Goal: Information Seeking & Learning: Learn about a topic

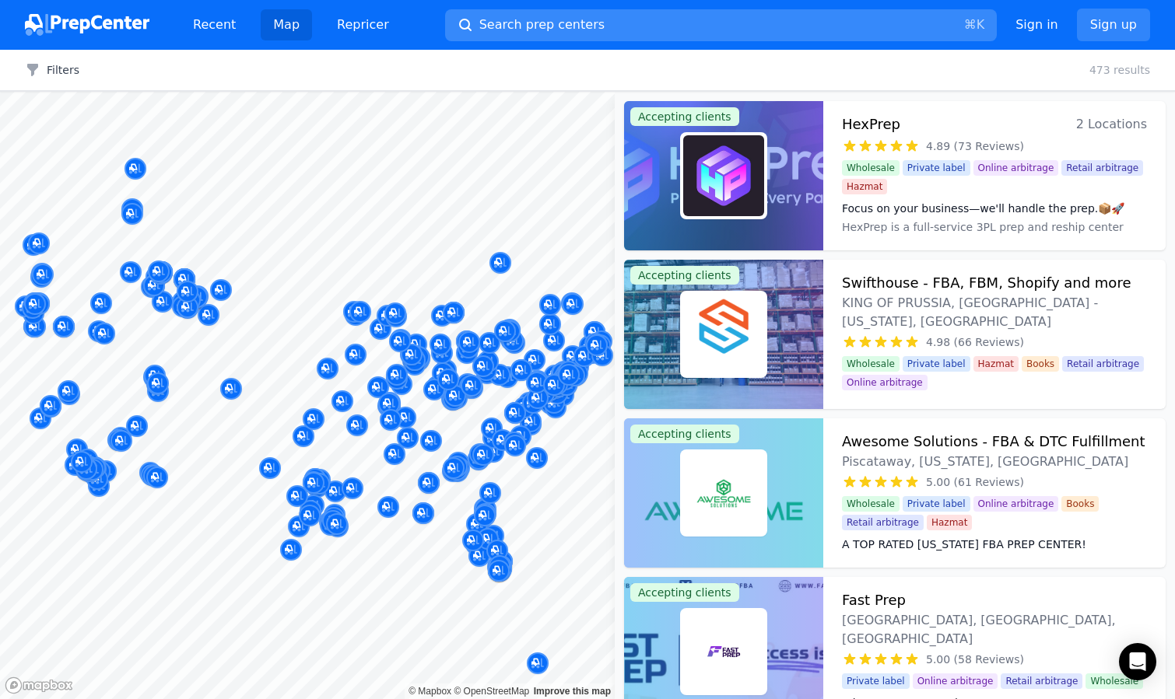
click at [577, 26] on span "Search prep centers" at bounding box center [541, 25] width 125 height 19
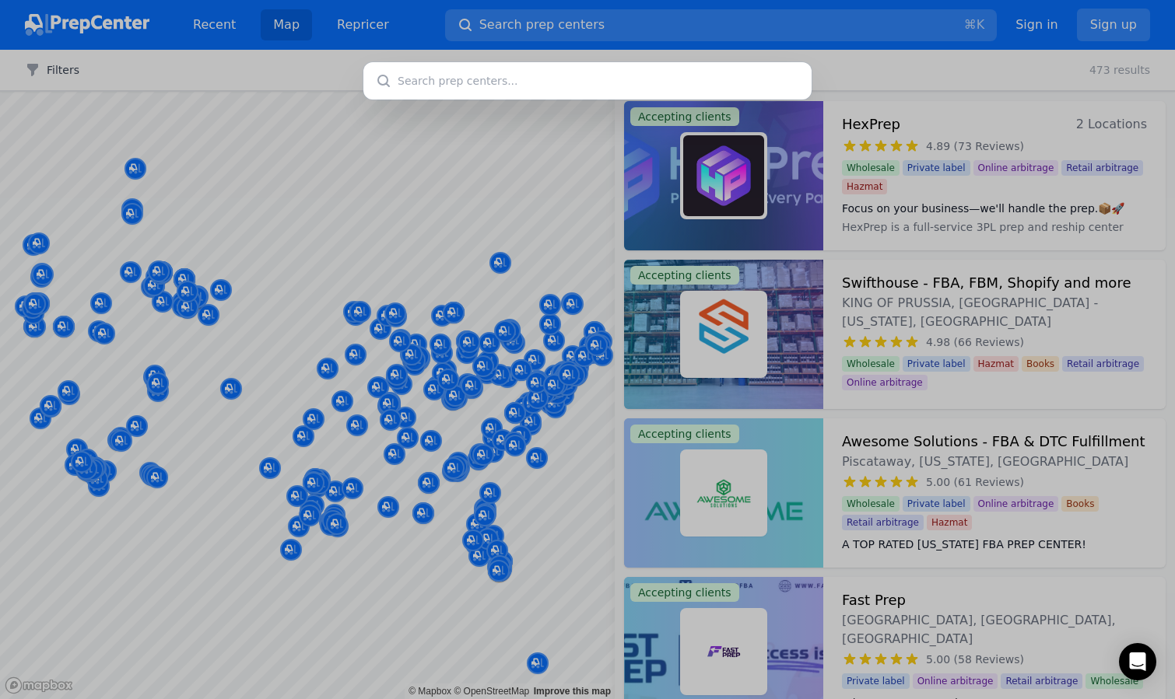
click at [624, 251] on div at bounding box center [587, 349] width 1175 height 699
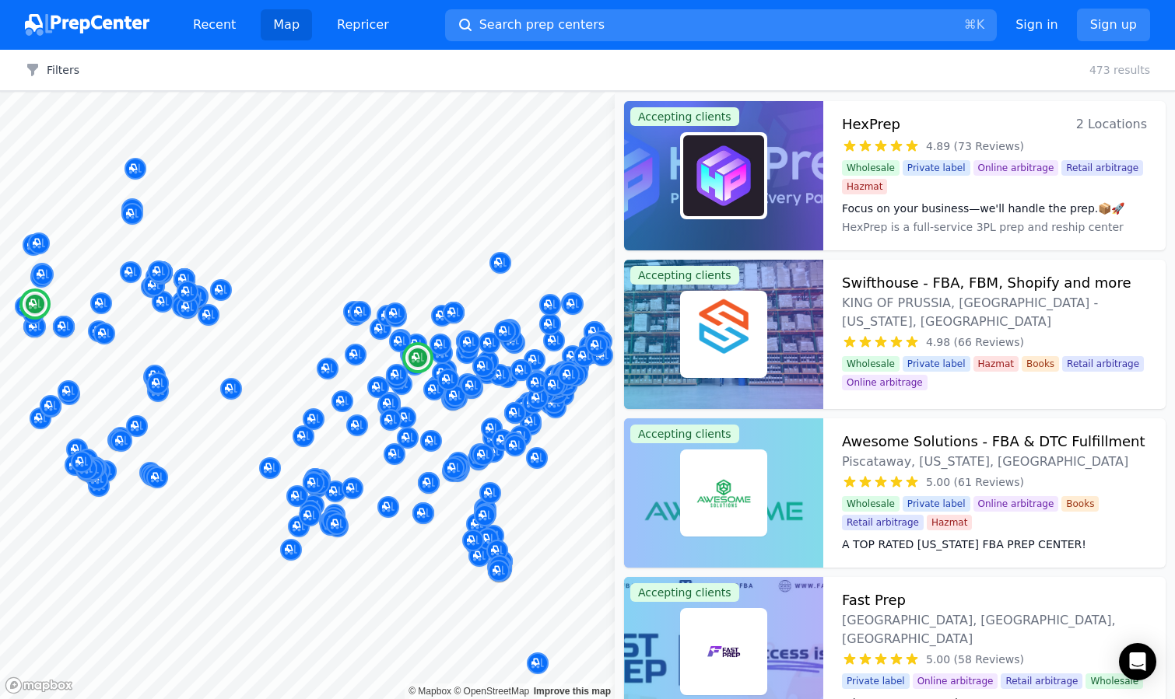
click at [748, 190] on img at bounding box center [723, 175] width 81 height 81
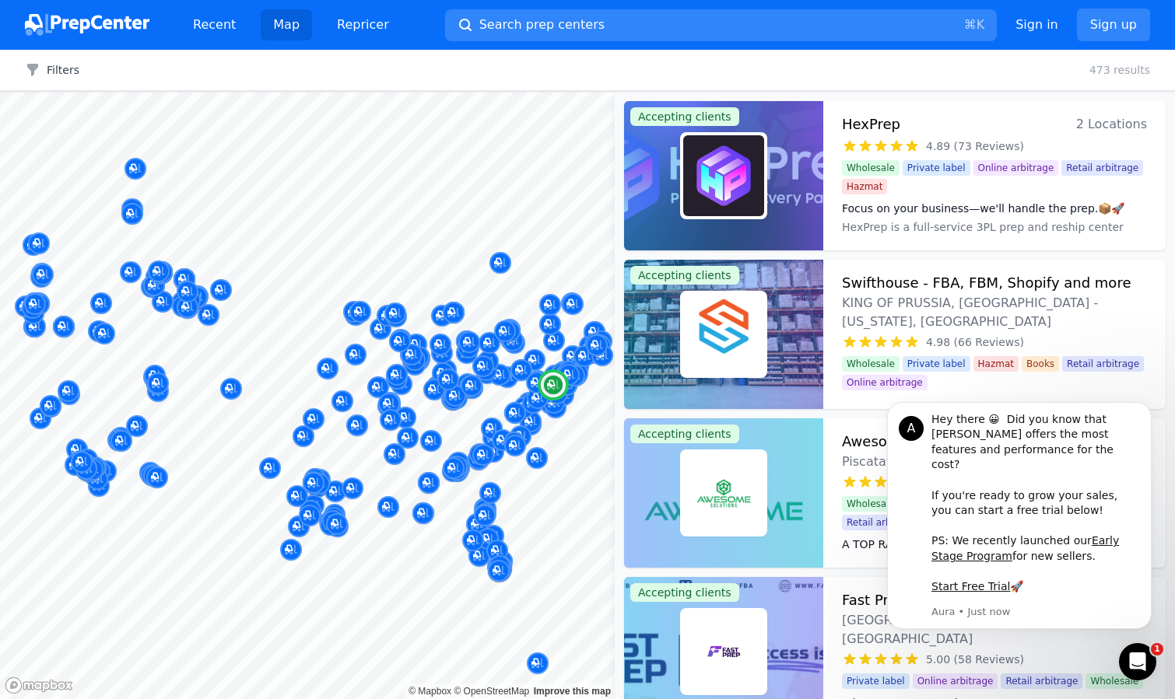
click at [767, 288] on div at bounding box center [723, 334] width 199 height 149
click at [743, 490] on img at bounding box center [723, 493] width 81 height 81
click at [509, 23] on span "Search prep centers" at bounding box center [541, 25] width 125 height 19
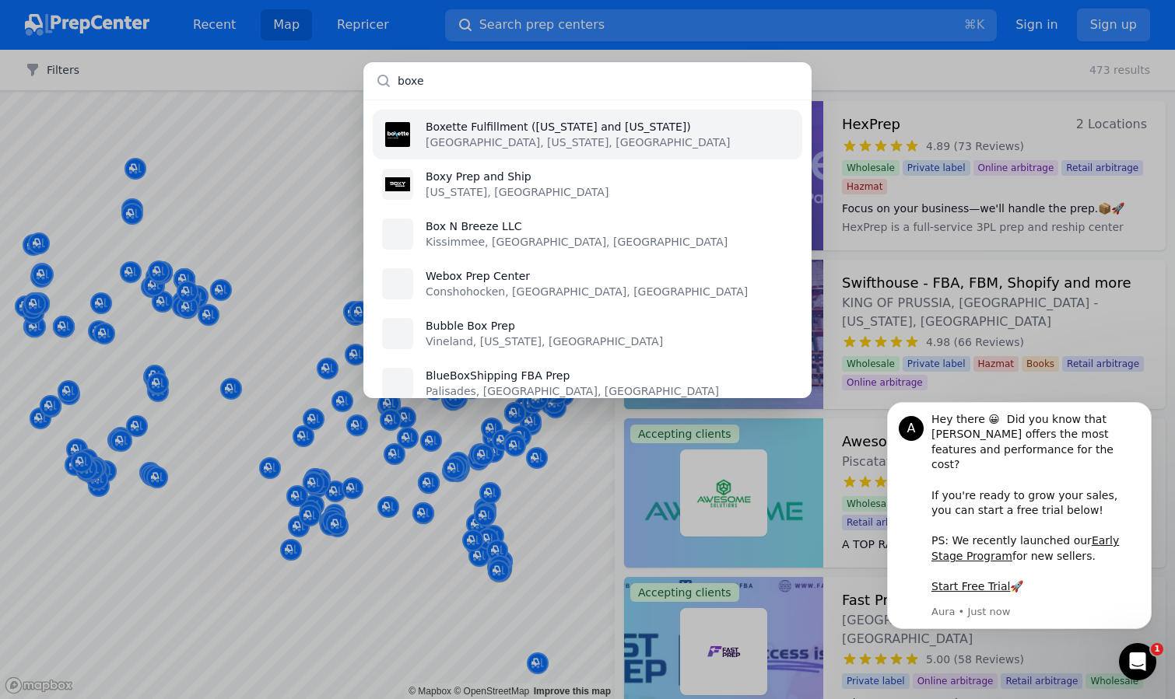
type input "boxem"
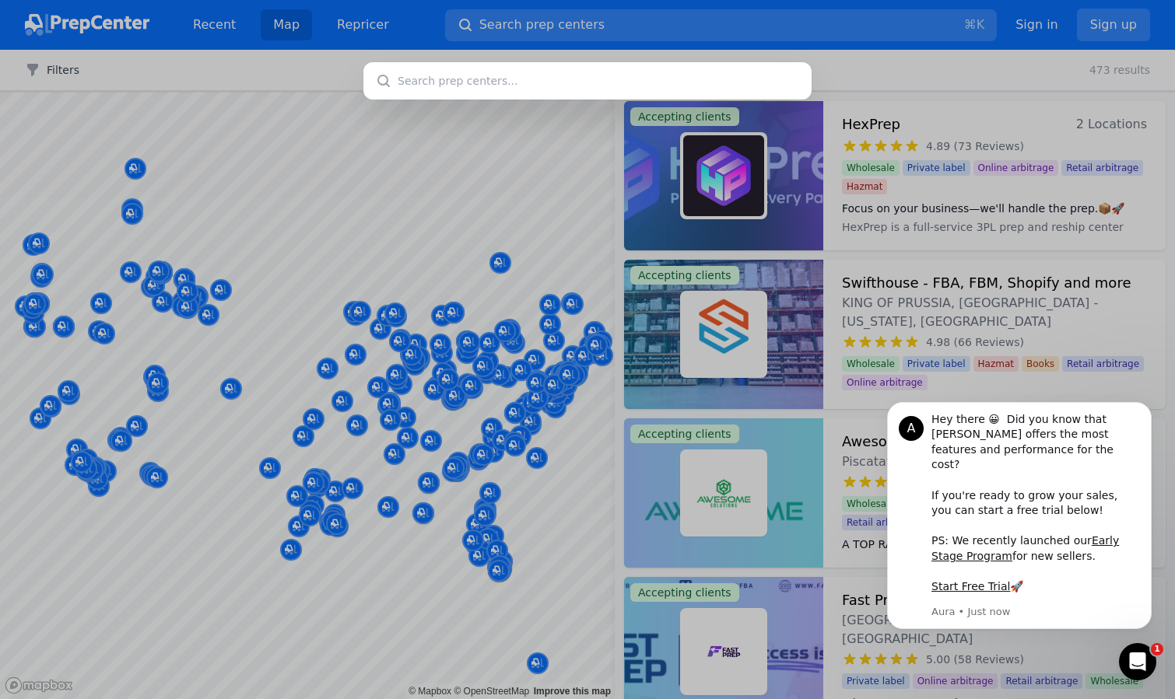
click at [647, 275] on div at bounding box center [587, 349] width 1175 height 699
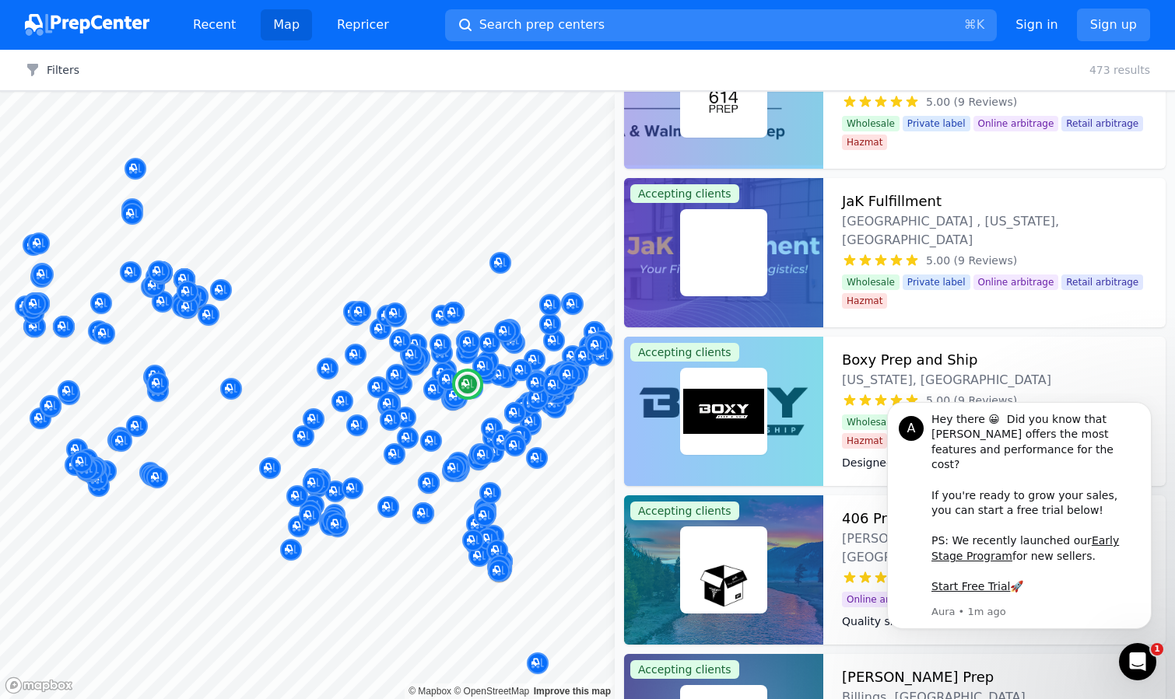
scroll to position [6030, 0]
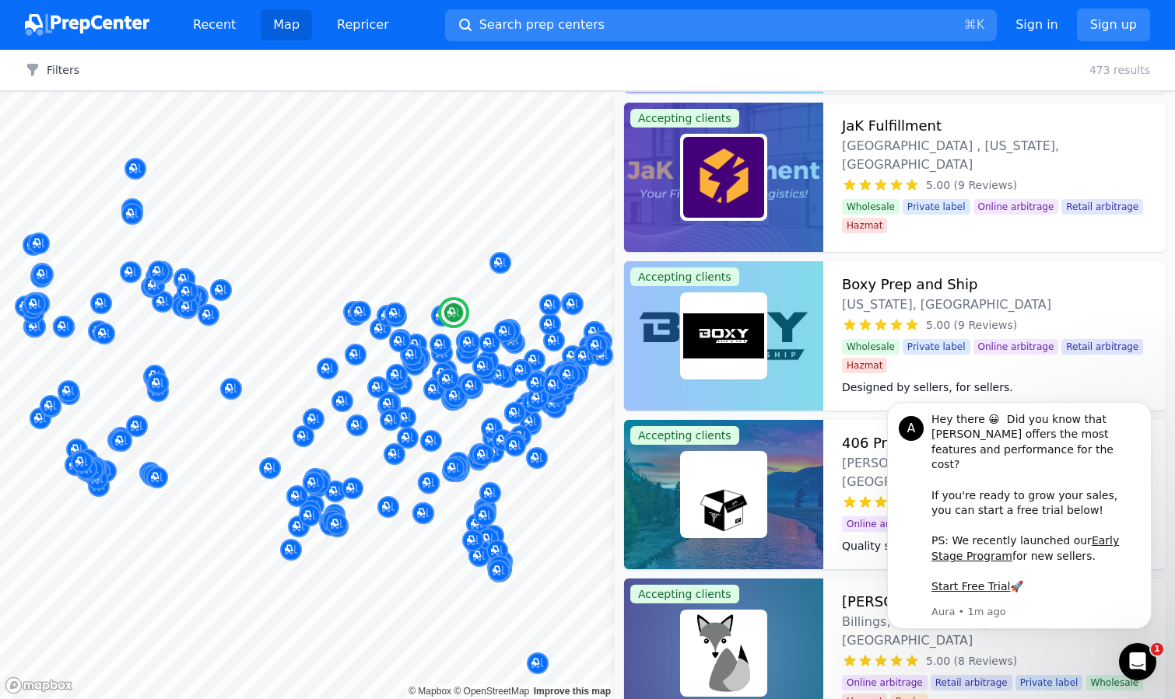
click at [881, 290] on h3 "Boxy Prep and Ship" at bounding box center [909, 285] width 135 height 22
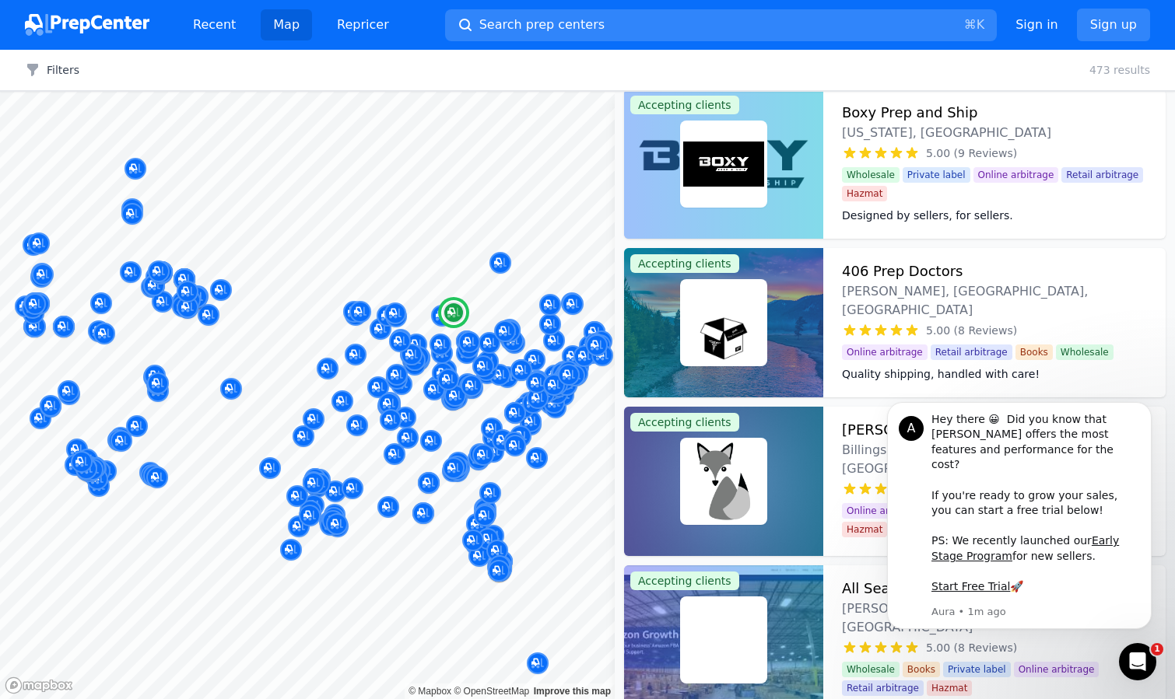
scroll to position [6290, 0]
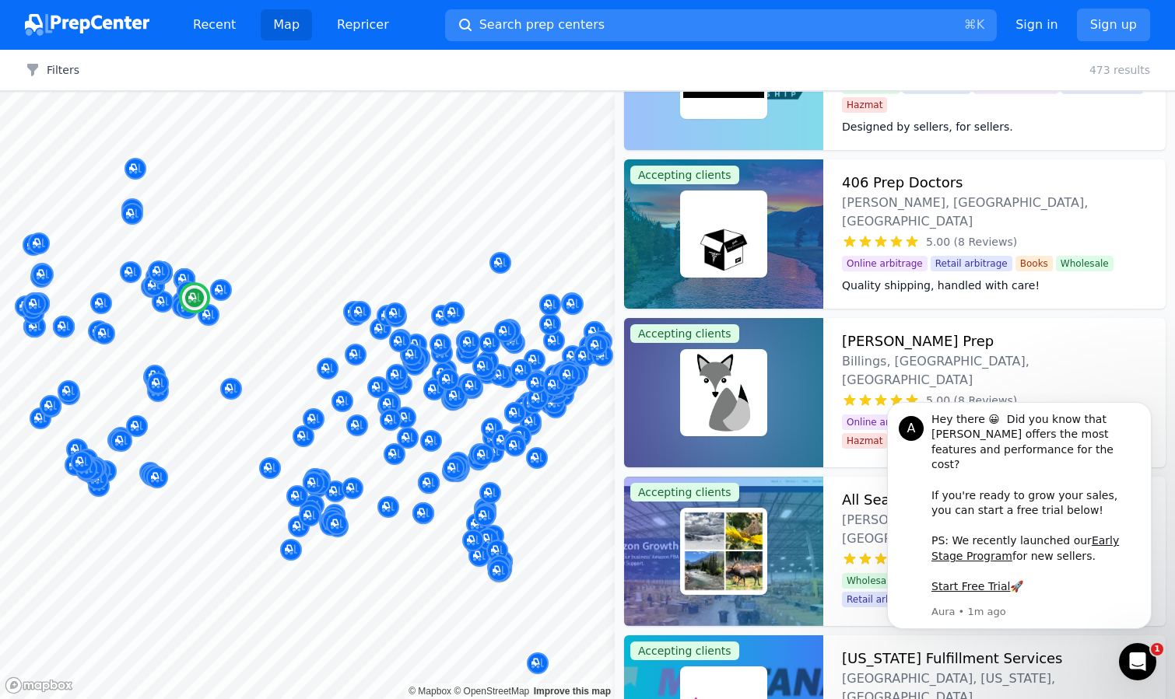
click at [892, 256] on span "Online arbitrage" at bounding box center [885, 264] width 86 height 16
click at [892, 334] on h3 "Gray Fox Prep" at bounding box center [918, 342] width 152 height 22
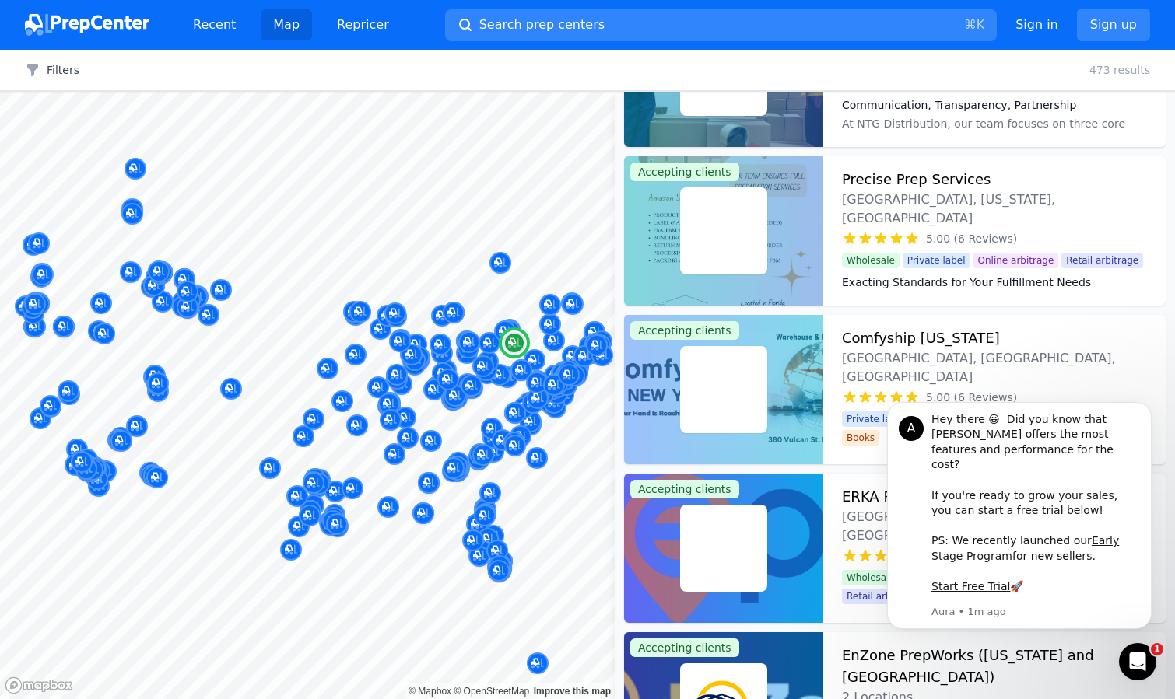
scroll to position [7898, 0]
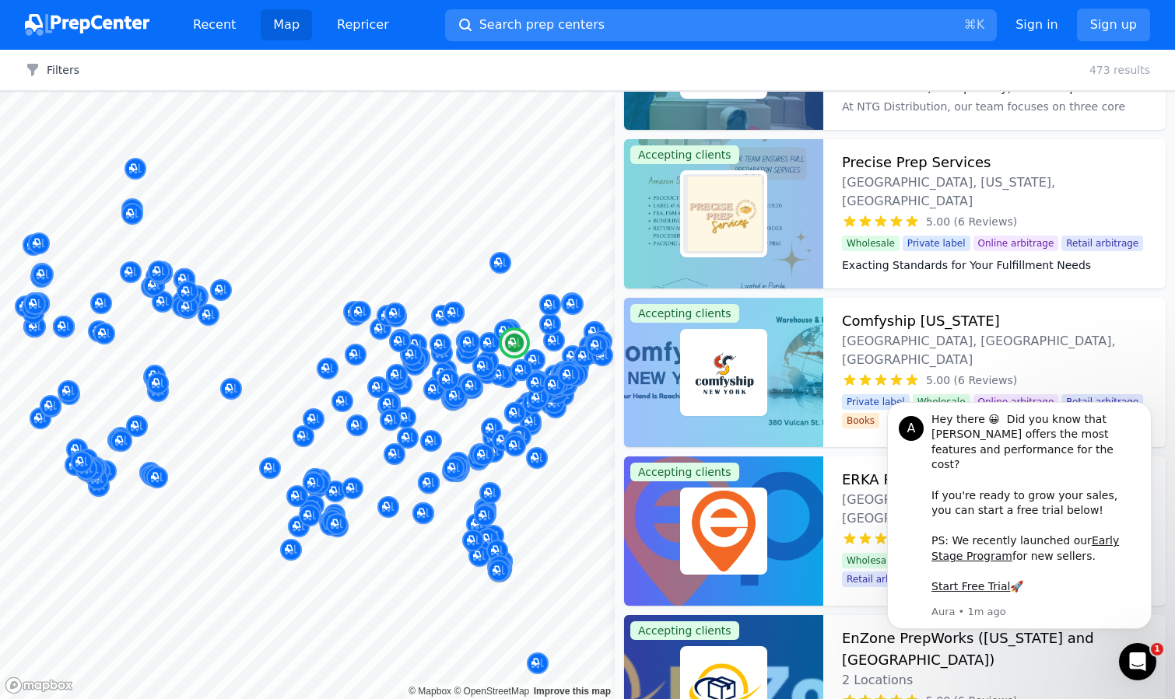
click at [884, 326] on h3 "Comfyship New York" at bounding box center [921, 321] width 158 height 22
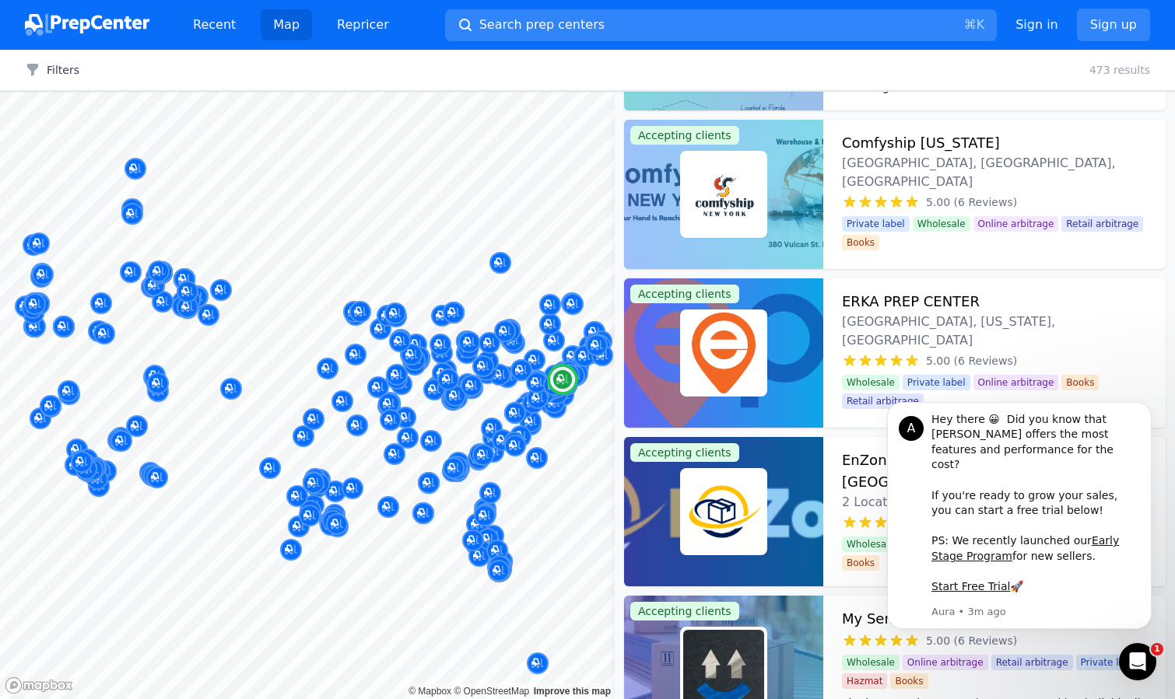
scroll to position [8078, 0]
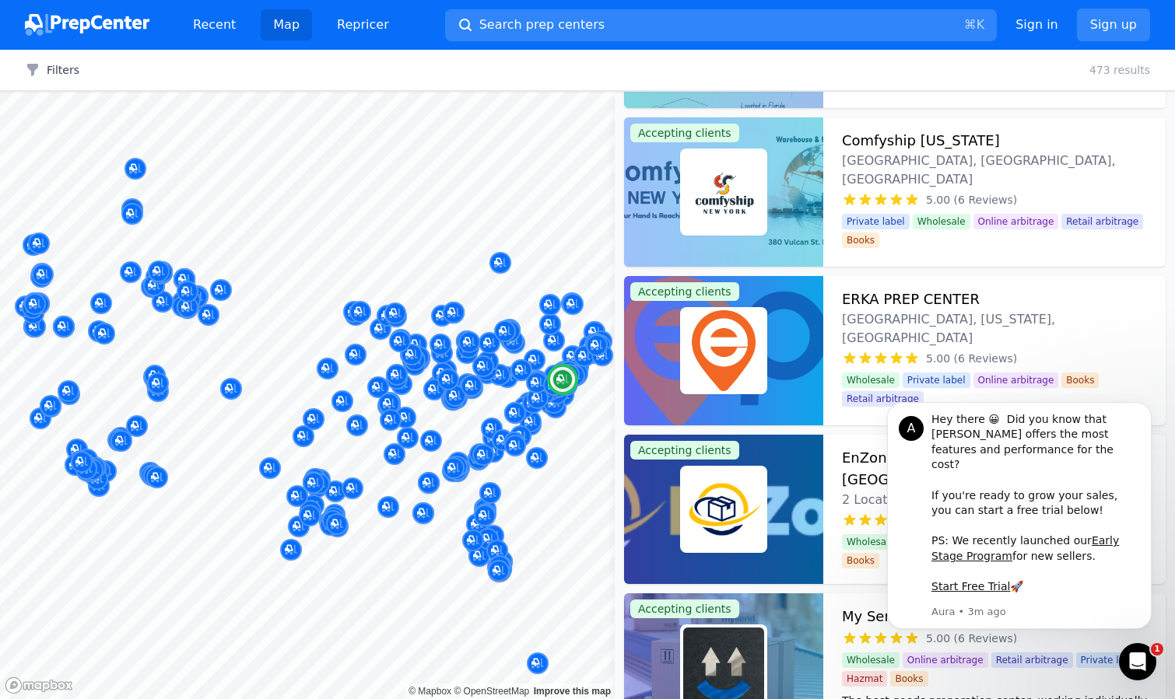
click at [762, 360] on img at bounding box center [723, 350] width 81 height 81
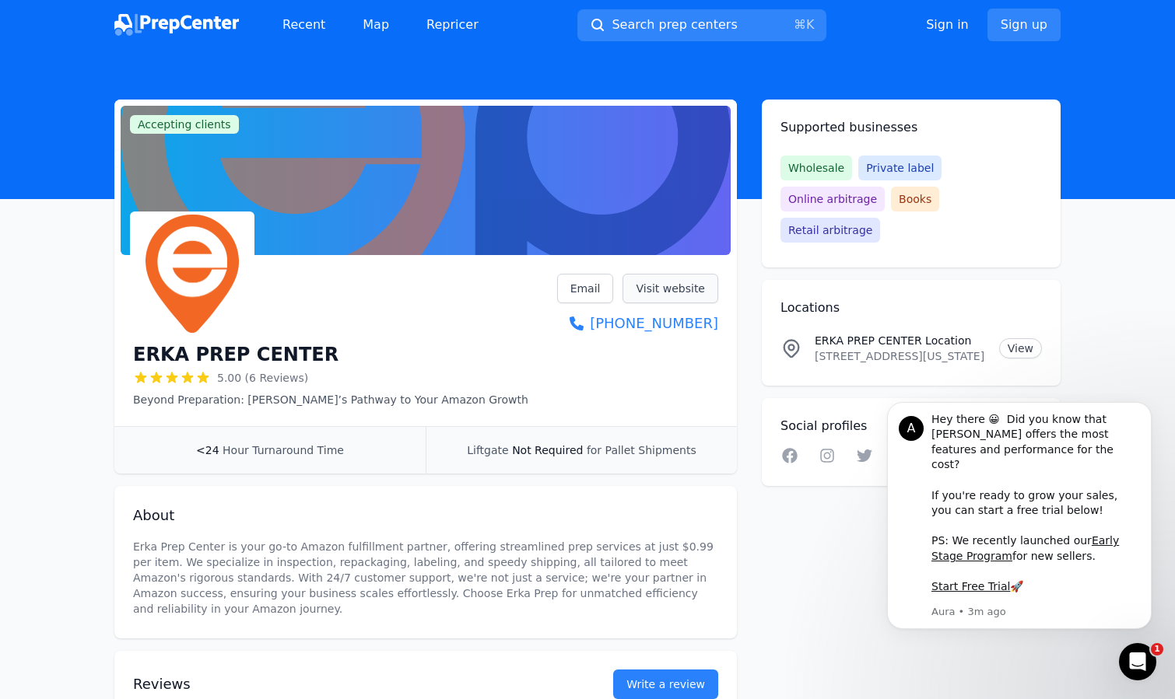
click at [676, 277] on link "Visit website" at bounding box center [670, 289] width 96 height 30
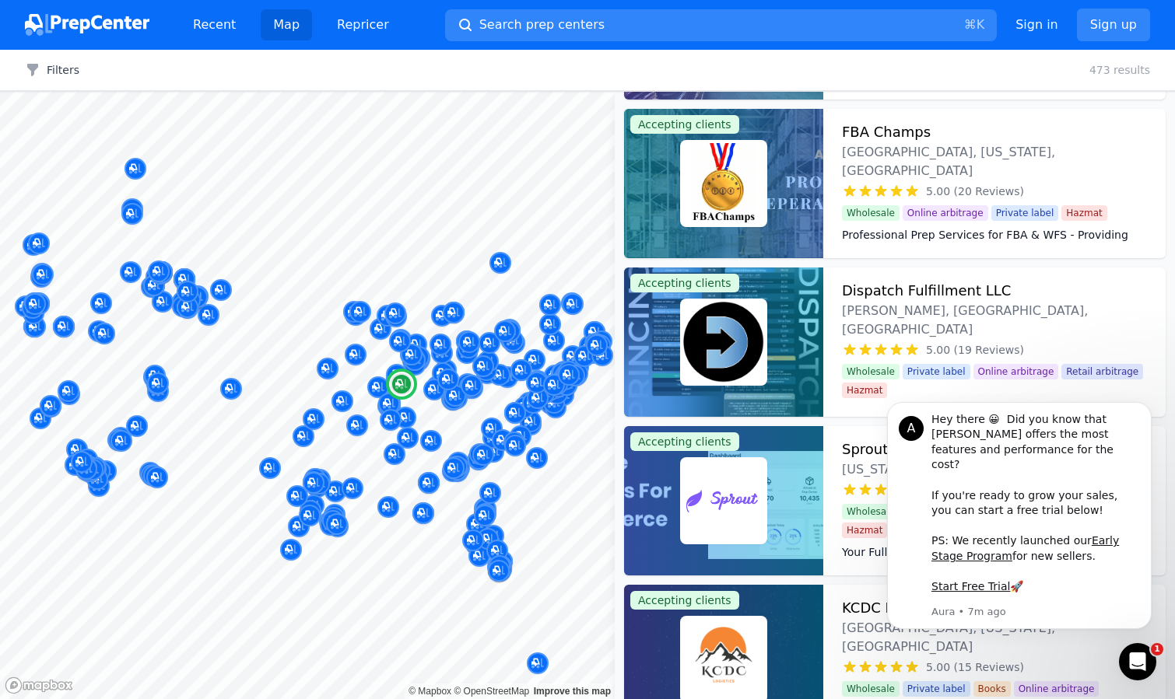
scroll to position [3245, 0]
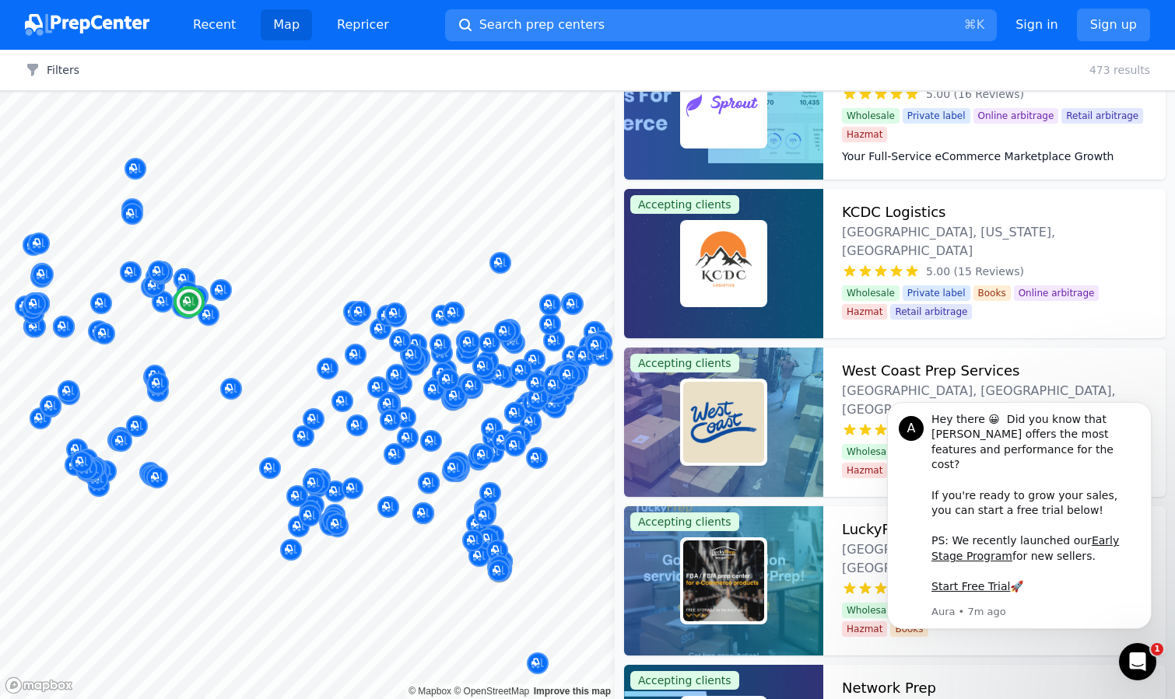
click at [726, 272] on img at bounding box center [723, 263] width 81 height 81
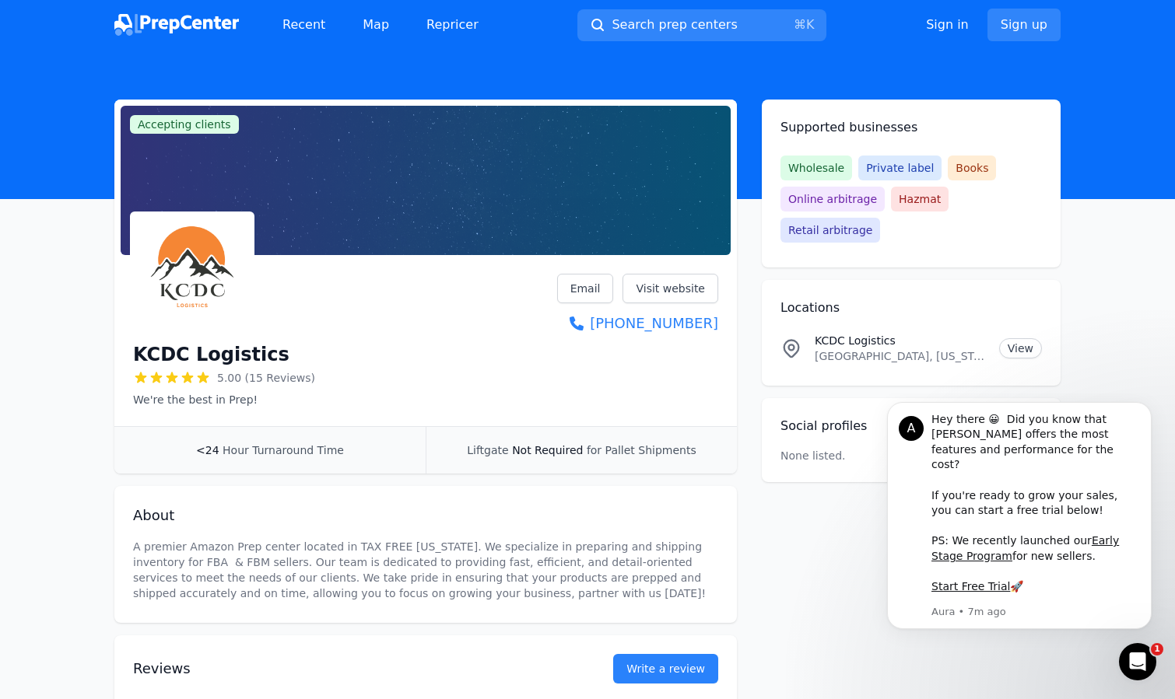
click at [255, 377] on span "5.00 (15 Reviews)" at bounding box center [266, 378] width 98 height 16
click at [647, 288] on link "Visit website" at bounding box center [670, 289] width 96 height 30
click at [215, 344] on h1 "KCDC Logistics" at bounding box center [211, 354] width 156 height 25
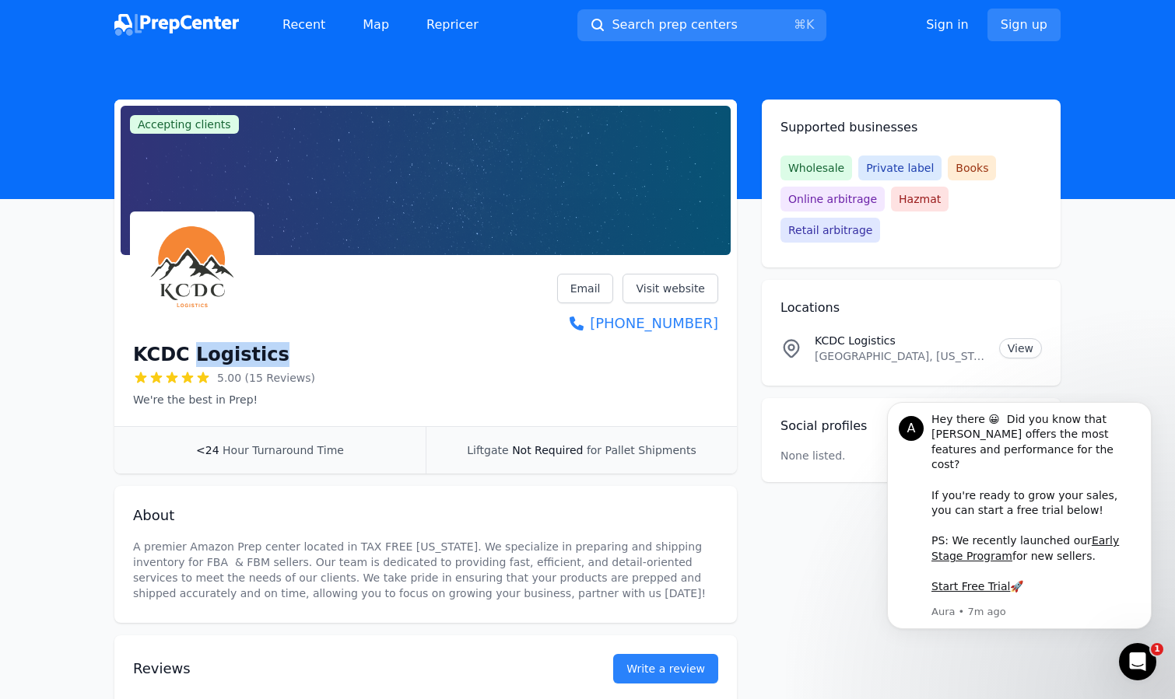
click at [215, 344] on h1 "KCDC Logistics" at bounding box center [211, 354] width 156 height 25
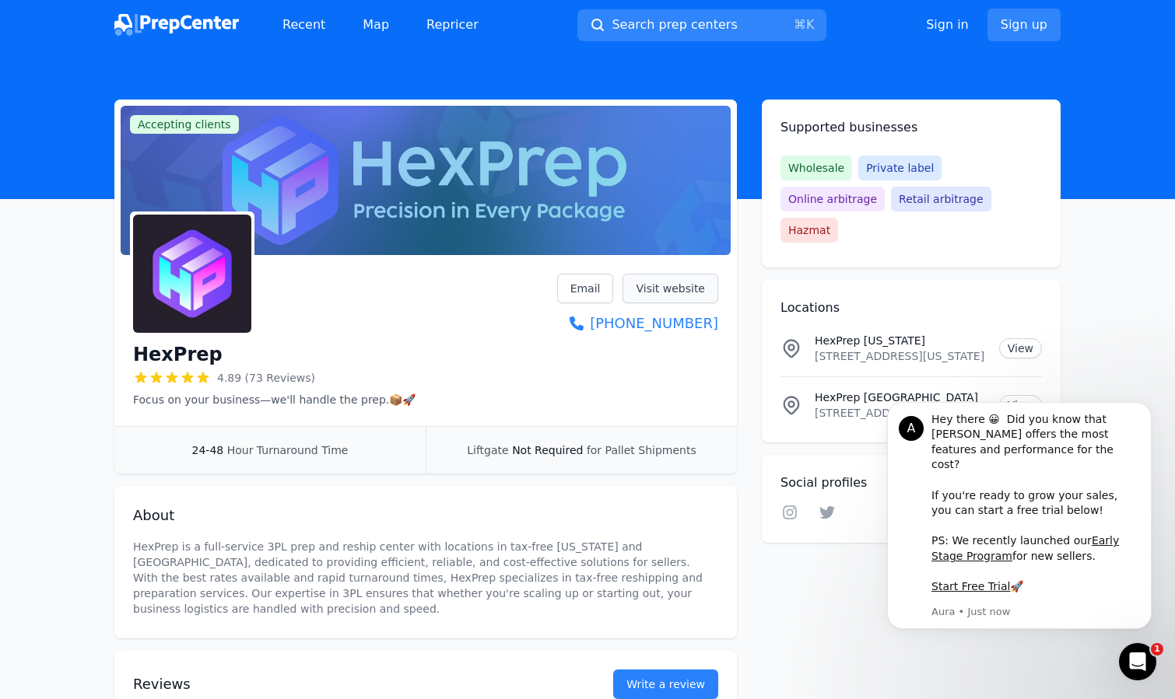
click at [674, 283] on link "Visit website" at bounding box center [670, 289] width 96 height 30
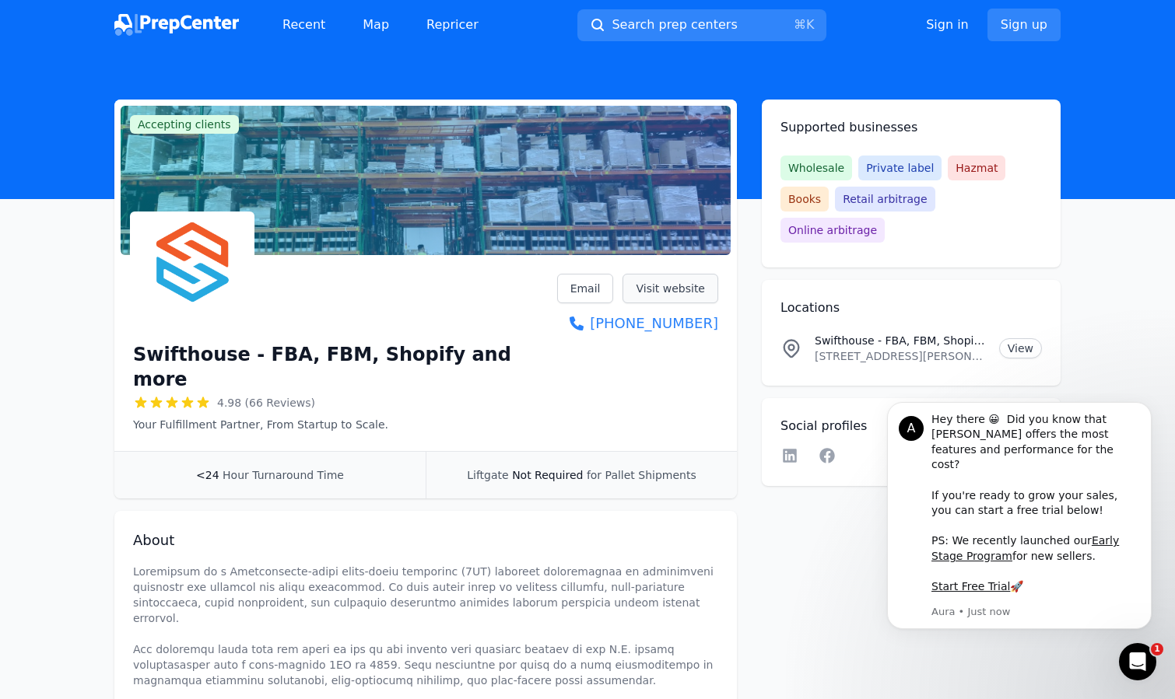
click at [673, 293] on link "Visit website" at bounding box center [670, 289] width 96 height 30
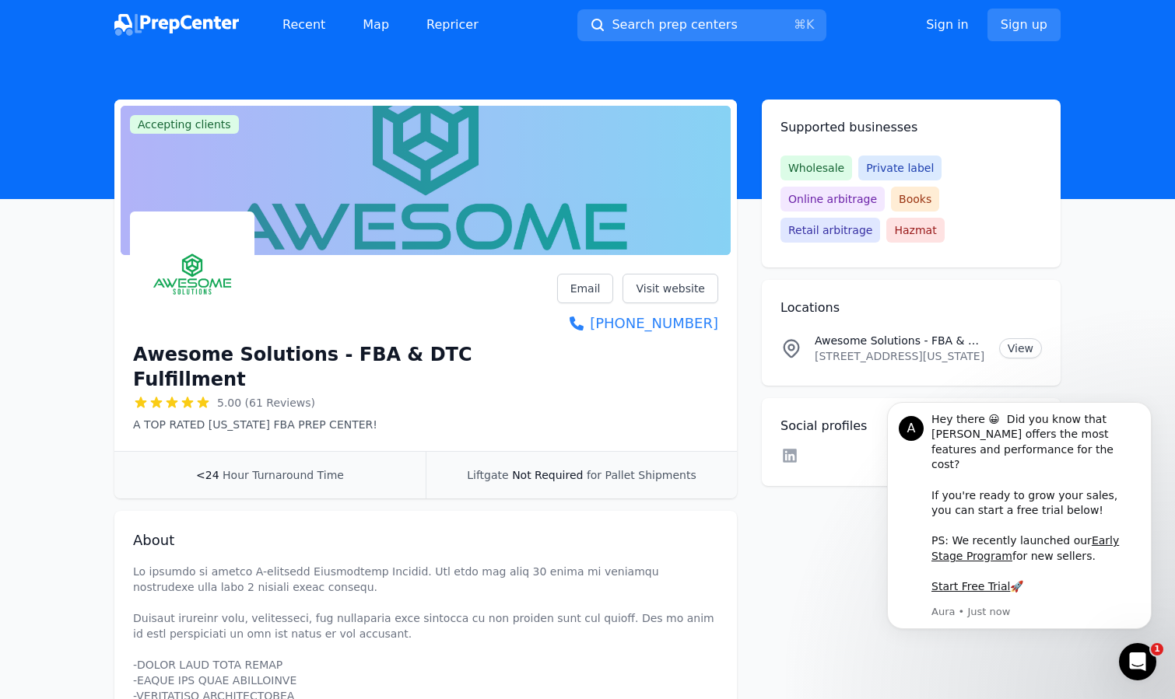
click at [689, 263] on div "Awesome Solutions - FBA & DTC Fulfillment 5.00 (61 Reviews) A TOP RATED NEW JER…" at bounding box center [425, 356] width 622 height 190
click at [689, 275] on link "Visit website" at bounding box center [670, 289] width 96 height 30
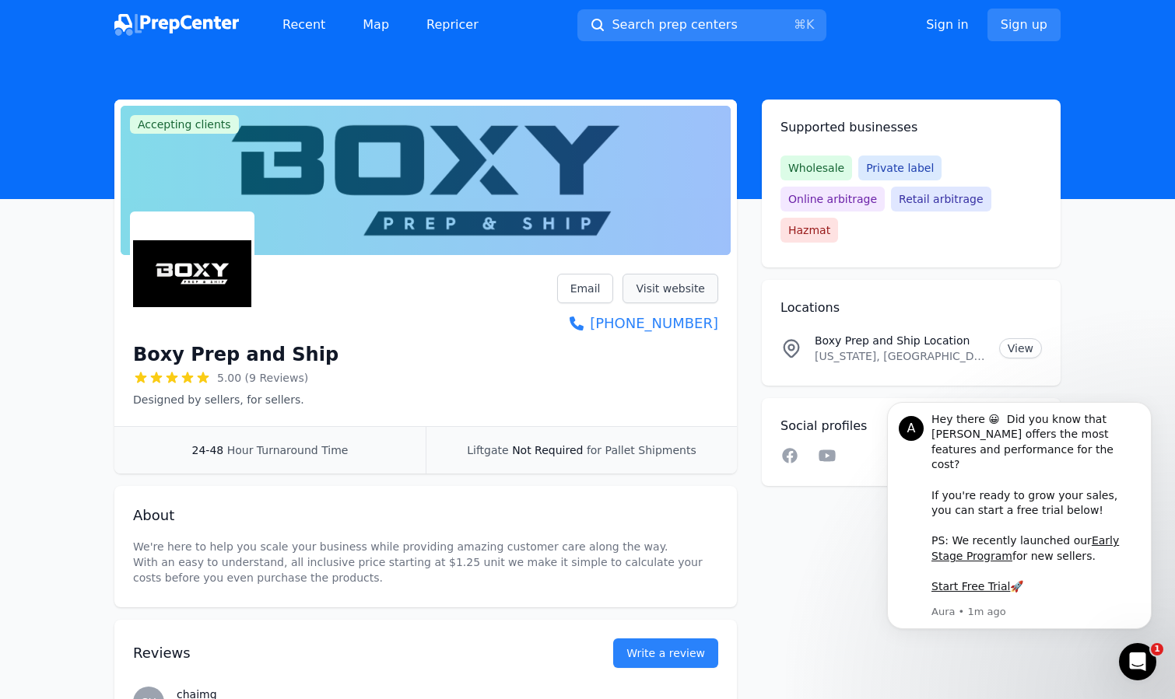
click at [653, 299] on link "Visit website" at bounding box center [670, 289] width 96 height 30
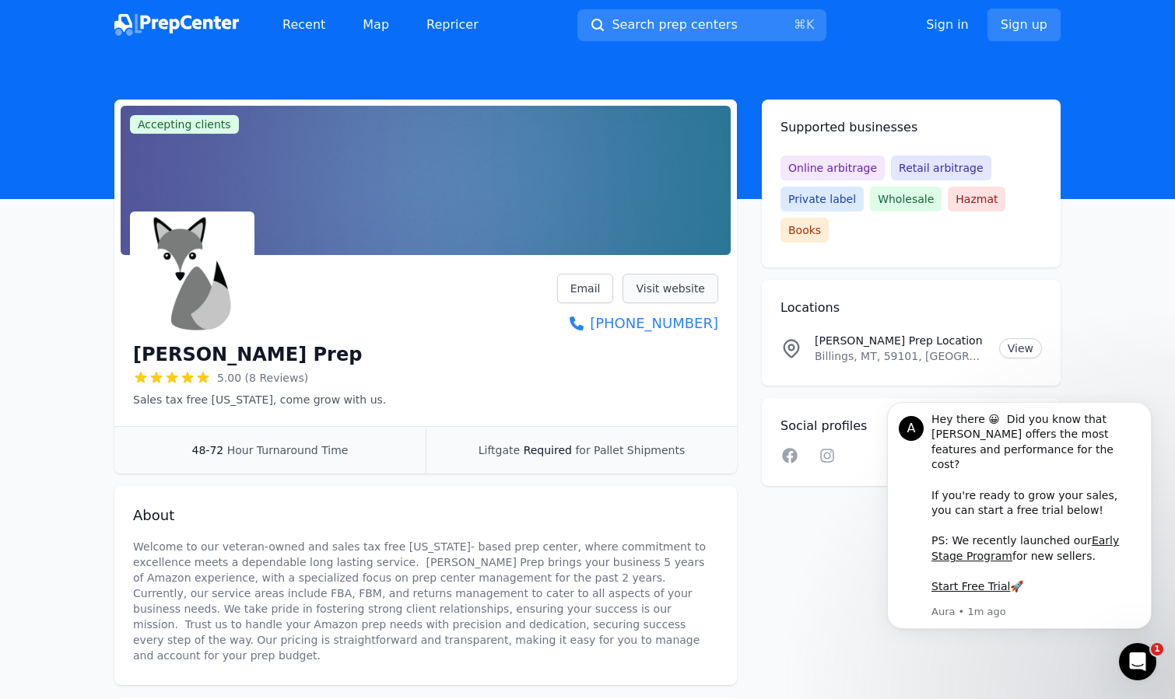
click at [678, 293] on link "Visit website" at bounding box center [670, 289] width 96 height 30
click at [664, 280] on link "Visit website" at bounding box center [670, 289] width 96 height 30
click at [693, 281] on link "Visit website" at bounding box center [670, 289] width 96 height 30
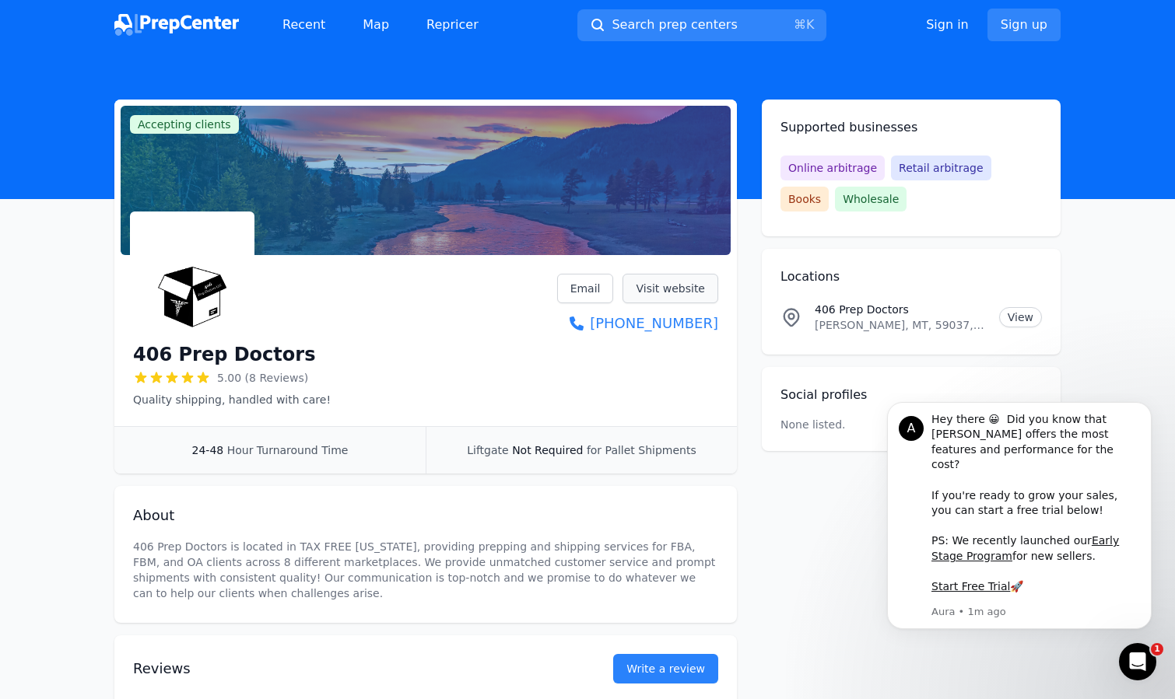
click at [717, 281] on link "Visit website" at bounding box center [670, 289] width 96 height 30
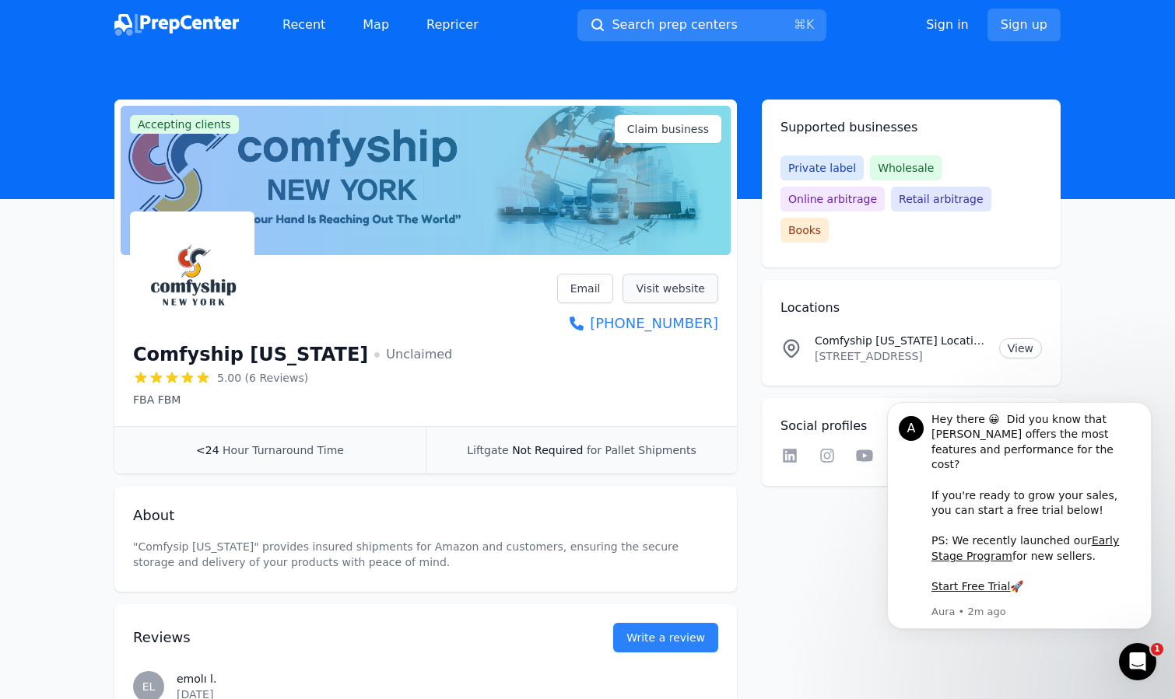
click at [682, 281] on link "Visit website" at bounding box center [670, 289] width 96 height 30
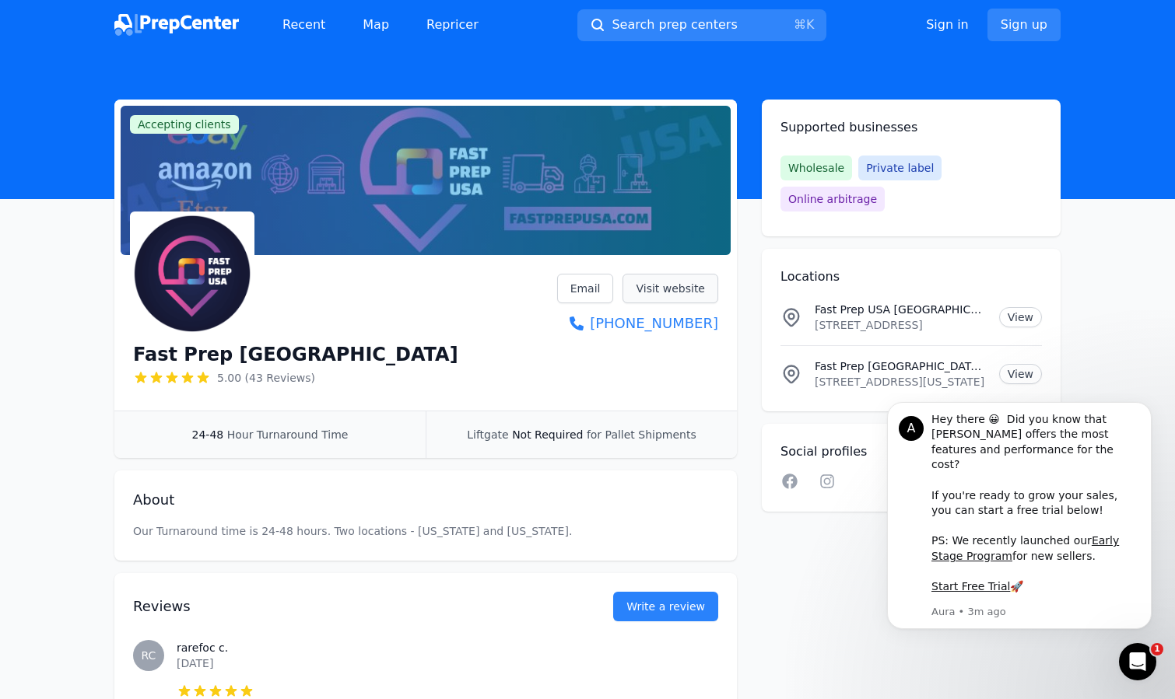
click at [650, 300] on link "Visit website" at bounding box center [670, 289] width 96 height 30
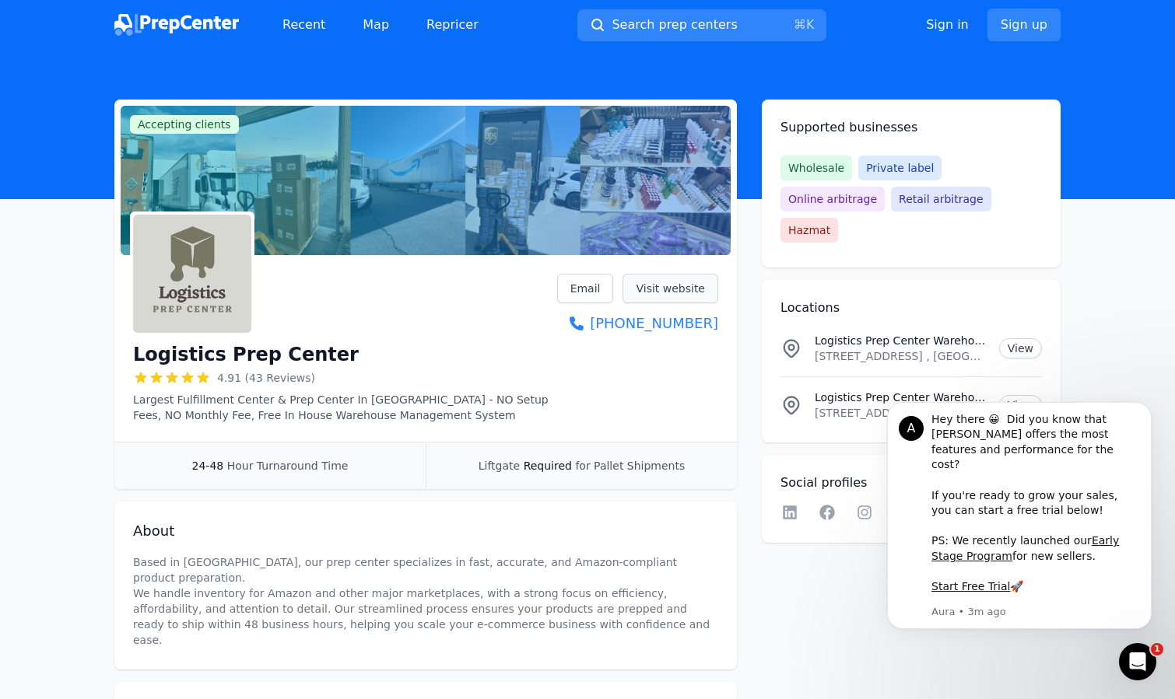
click at [650, 281] on link "Visit website" at bounding box center [670, 289] width 96 height 30
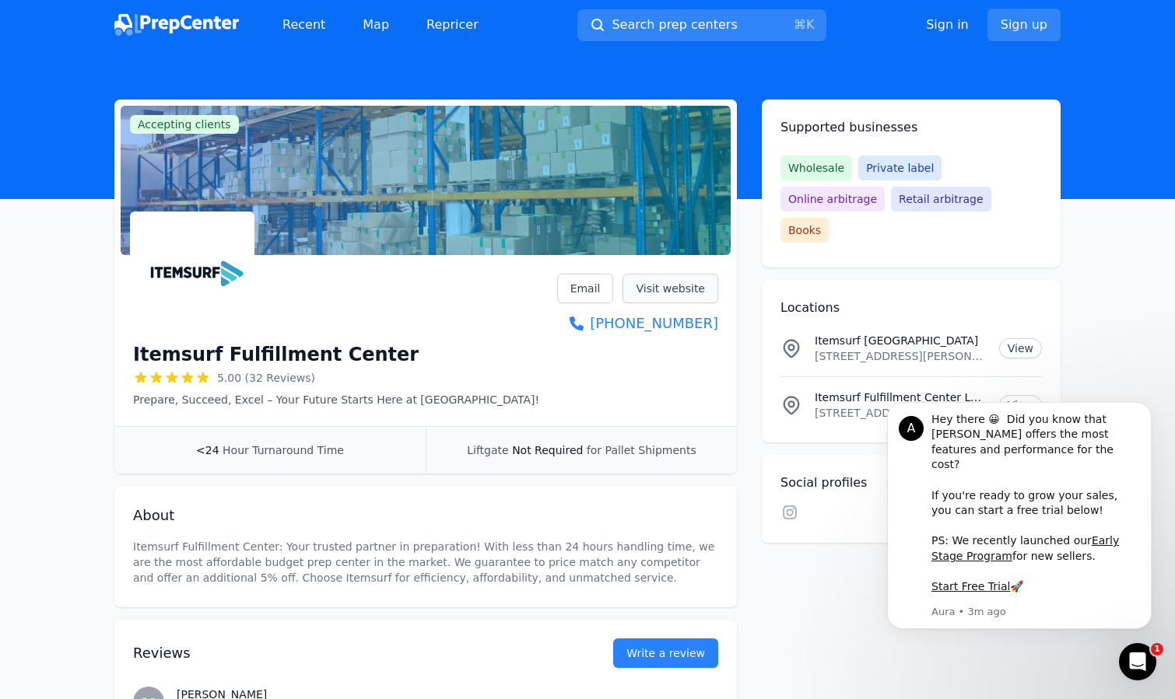
click at [654, 282] on link "Visit website" at bounding box center [670, 289] width 96 height 30
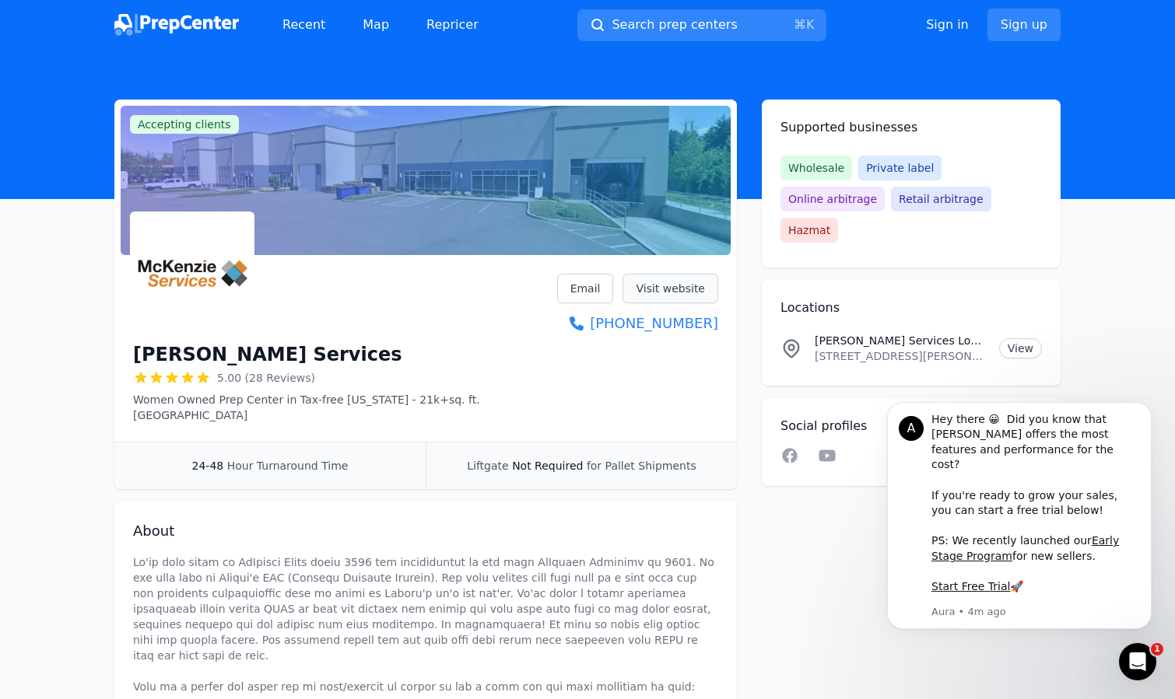
click at [640, 289] on link "Visit website" at bounding box center [670, 289] width 96 height 30
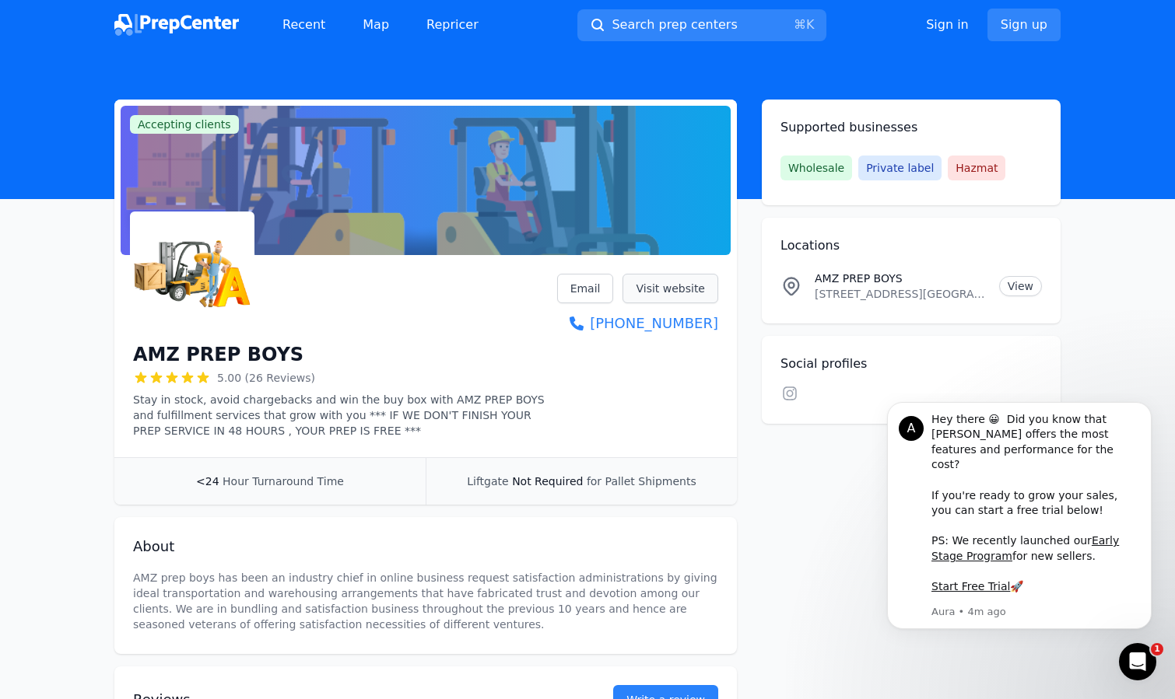
click at [646, 277] on link "Visit website" at bounding box center [670, 289] width 96 height 30
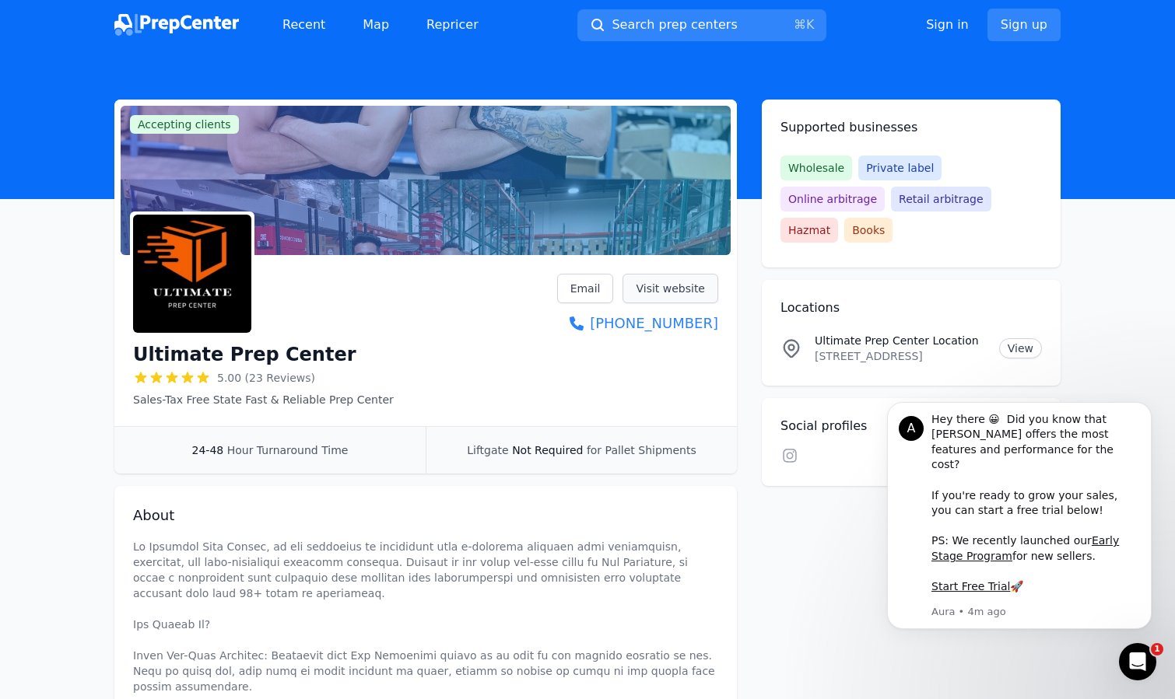
click at [672, 295] on link "Visit website" at bounding box center [670, 289] width 96 height 30
